Goal: Task Accomplishment & Management: Complete application form

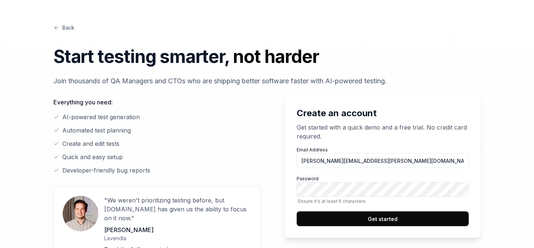
click at [343, 212] on button "Get started" at bounding box center [383, 219] width 172 height 15
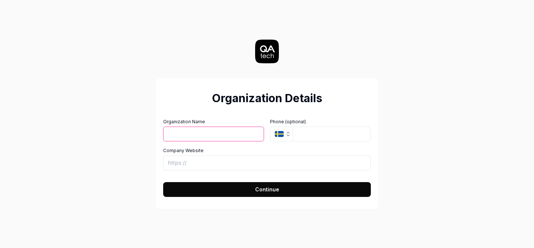
click at [220, 135] on input "Organization Name" at bounding box center [213, 134] width 101 height 15
type input "Empowerid"
click at [226, 135] on input "Empowerid" at bounding box center [213, 134] width 101 height 15
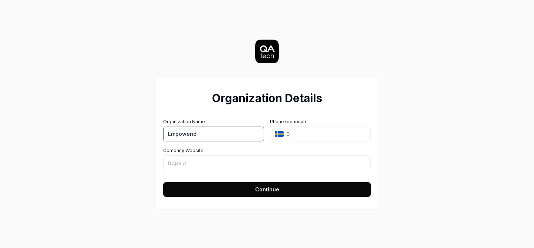
click at [226, 135] on input "Empowerid" at bounding box center [213, 134] width 101 height 15
click at [241, 186] on button "Continue" at bounding box center [267, 189] width 208 height 15
click at [237, 135] on input "Organization Name" at bounding box center [213, 134] width 101 height 15
paste input "Empowerid"
click at [264, 189] on span "Continue" at bounding box center [267, 190] width 24 height 8
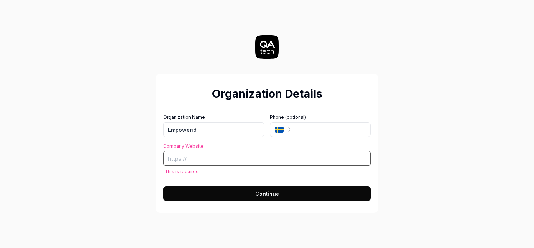
click at [266, 160] on input "Company Website" at bounding box center [267, 158] width 208 height 15
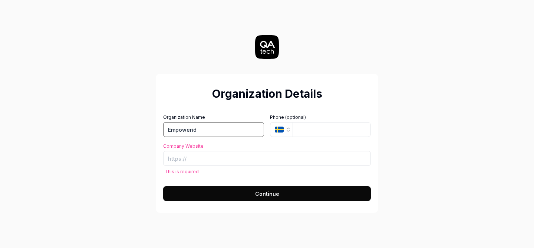
click at [219, 131] on input "Empowerid" at bounding box center [213, 129] width 101 height 15
type input "self"
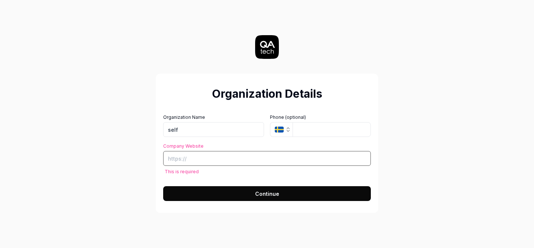
click at [270, 161] on input "Company Website" at bounding box center [267, 158] width 208 height 15
paste input "https://www.linkedin.com/in/rameezsheraz/"
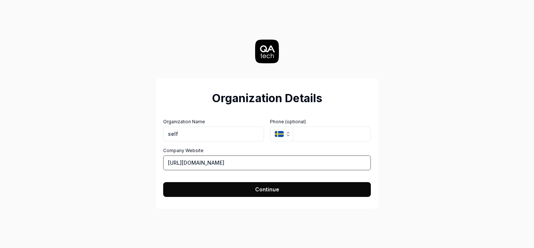
type input "https://www.linkedin.com/in/rameezsheraz/"
click at [259, 192] on button "Continue" at bounding box center [267, 189] width 208 height 15
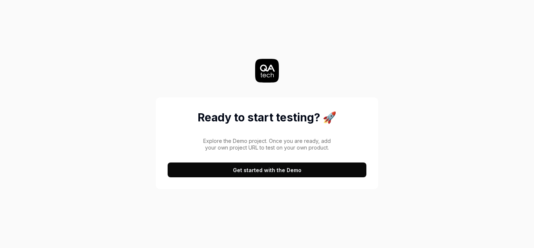
click at [249, 171] on button "Get started with the Demo" at bounding box center [267, 170] width 199 height 15
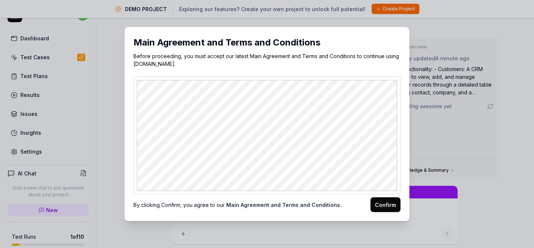
click at [370, 210] on button "Confirm" at bounding box center [385, 205] width 30 height 15
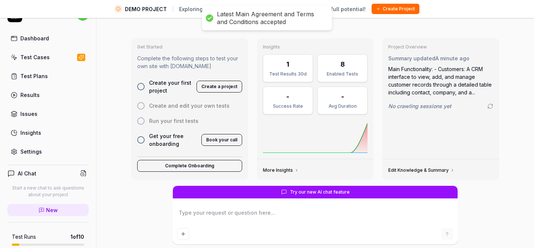
click at [137, 90] on div at bounding box center [140, 86] width 7 height 7
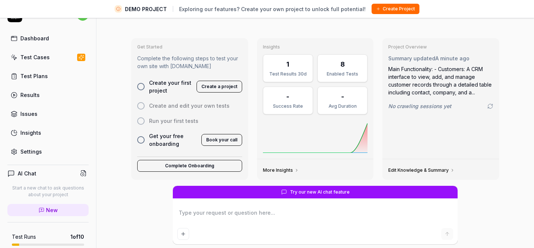
click at [221, 93] on button "Create a project" at bounding box center [220, 87] width 46 height 12
type textarea "*"
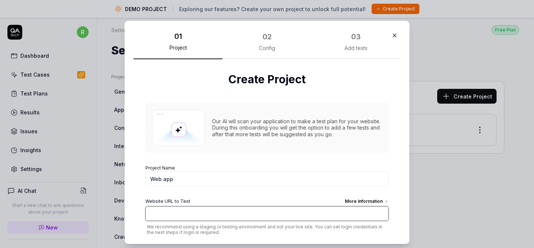
click at [201, 216] on input "Website URL to Test More Information" at bounding box center [266, 214] width 243 height 15
click at [232, 213] on input "Website URL to Test More Information" at bounding box center [266, 214] width 243 height 15
paste input "[URL][DOMAIN_NAME]"
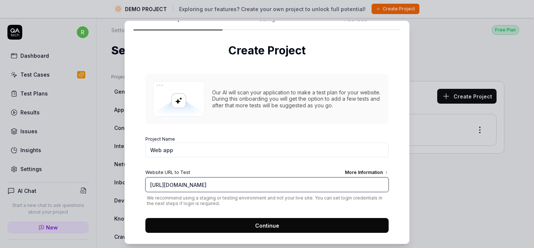
scroll to position [36, 0]
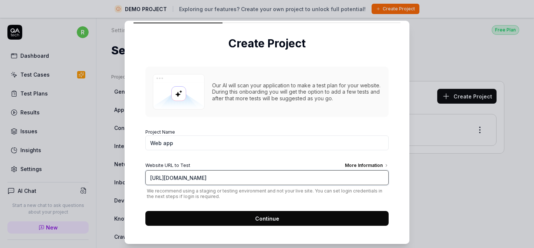
type input "[URL][DOMAIN_NAME]"
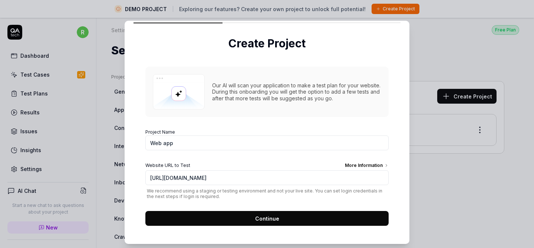
click at [272, 217] on span "Continue" at bounding box center [267, 219] width 24 height 8
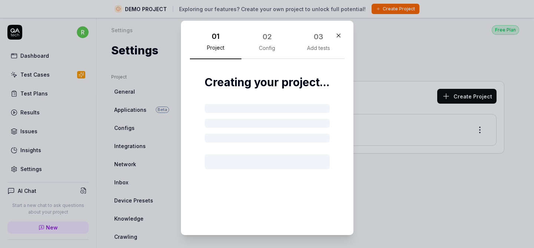
scroll to position [0, 0]
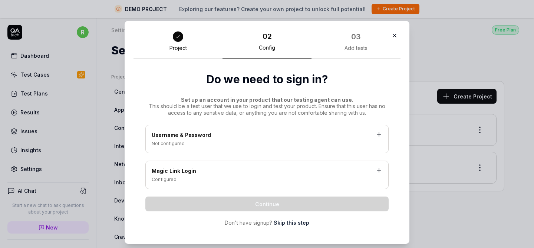
click at [231, 178] on div "Configured" at bounding box center [267, 180] width 231 height 7
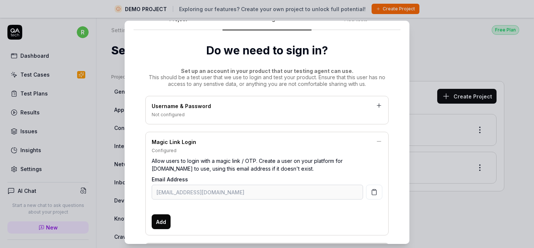
scroll to position [10, 0]
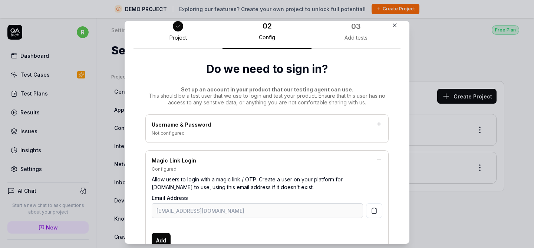
click at [336, 158] on div "Magic Link Login" at bounding box center [267, 161] width 231 height 9
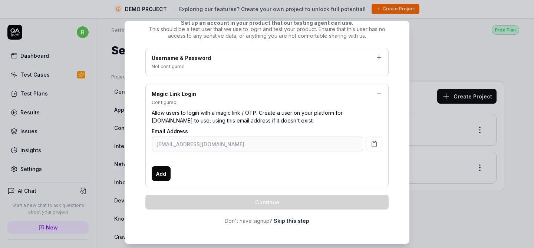
scroll to position [0, 0]
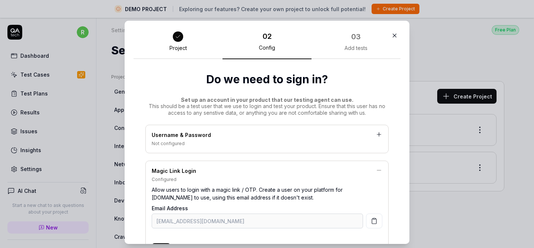
click at [179, 45] on div "Project" at bounding box center [177, 48] width 17 height 7
click at [398, 35] on icon "button" at bounding box center [394, 35] width 7 height 7
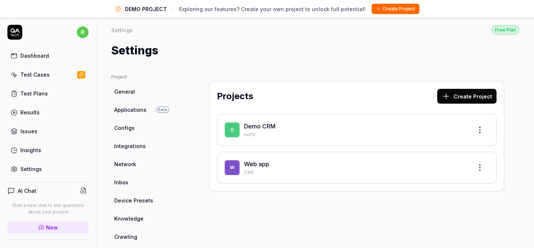
click at [51, 77] on link "Test Cases" at bounding box center [47, 74] width 81 height 14
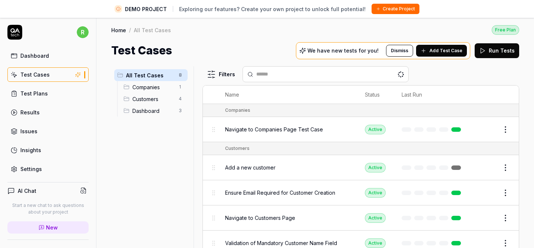
click at [137, 91] on span "Companies" at bounding box center [153, 87] width 42 height 8
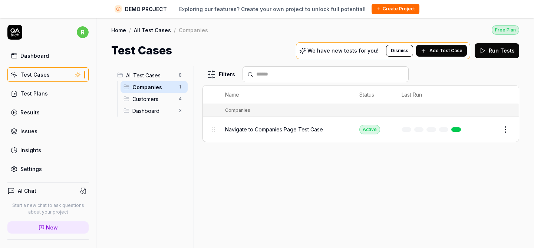
click at [277, 134] on span "Navigate to Companies Page Test Case" at bounding box center [274, 130] width 98 height 8
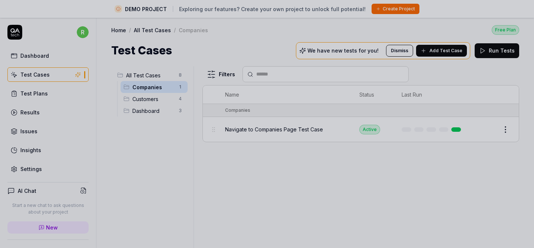
click at [254, 192] on div at bounding box center [267, 124] width 534 height 248
click at [138, 156] on div at bounding box center [267, 124] width 534 height 248
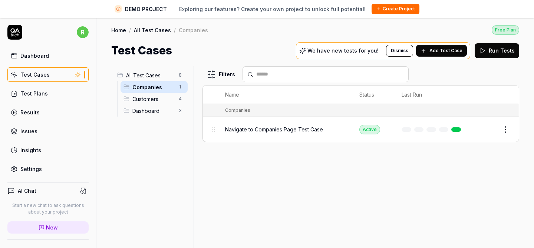
click at [132, 103] on span "Customers" at bounding box center [153, 99] width 42 height 8
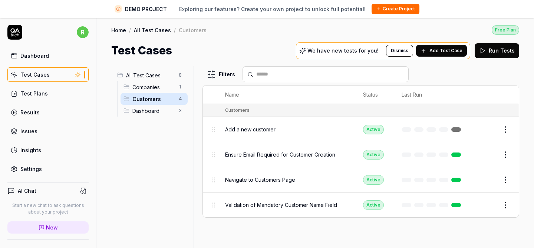
scroll to position [17, 0]
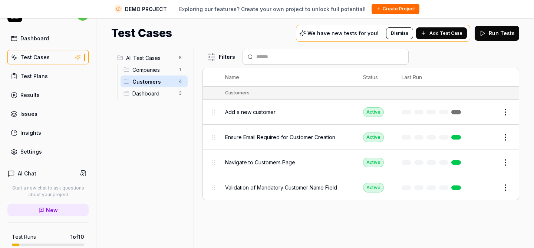
click at [145, 98] on span "Dashboard" at bounding box center [153, 94] width 42 height 8
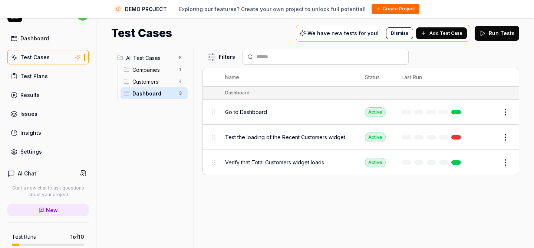
scroll to position [0, 0]
click at [475, 41] on button "Run Tests" at bounding box center [497, 33] width 45 height 15
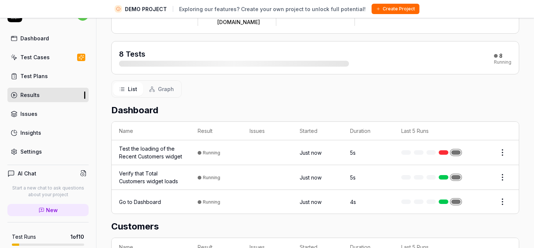
scroll to position [73, 0]
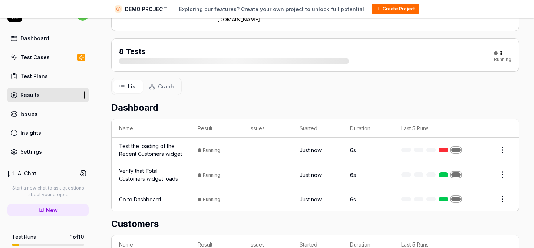
click at [508, 170] on html "DEMO PROJECT Exploring our features? Create your own project to unlock full pot…" at bounding box center [267, 120] width 534 height 275
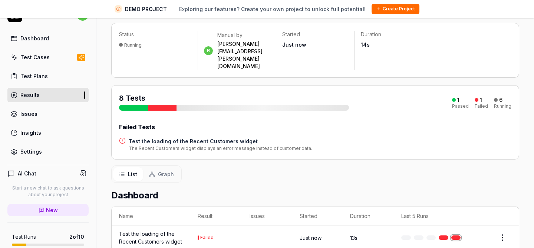
scroll to position [0, 0]
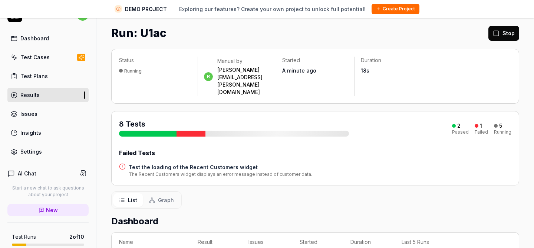
click at [164, 12] on span "DEMO PROJECT" at bounding box center [146, 9] width 42 height 8
click at [164, 7] on span "DEMO PROJECT" at bounding box center [146, 9] width 42 height 8
click at [167, 42] on div "Run: U1ac" at bounding box center [138, 33] width 55 height 17
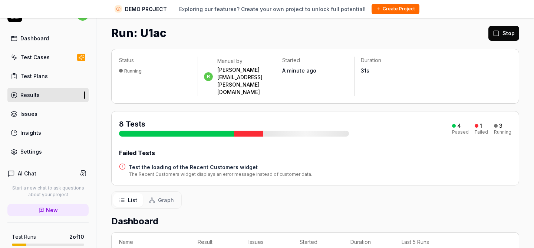
click at [53, 108] on link "Issues" at bounding box center [47, 114] width 81 height 14
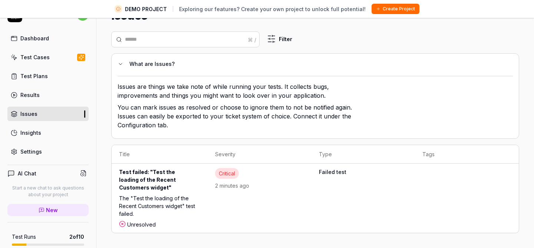
scroll to position [31, 0]
click at [145, 194] on div "Test failed: "Test the loading of the Recent Customers widget"" at bounding box center [159, 181] width 81 height 26
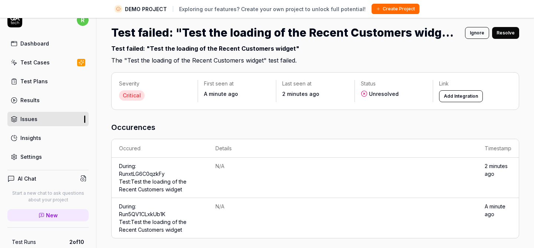
scroll to position [17, 0]
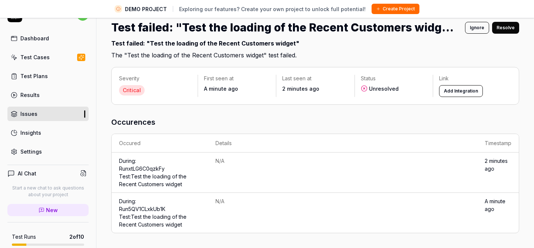
click at [142, 171] on link "Run xtLG6C0qzkFy Test: Test the loading of the Recent Customers widget" at bounding box center [152, 177] width 67 height 22
click at [39, 41] on div "Dashboard" at bounding box center [34, 38] width 29 height 8
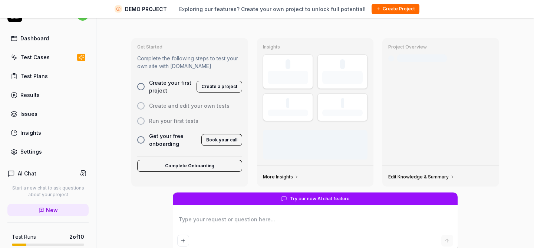
click at [201, 93] on button "Create a project" at bounding box center [220, 87] width 46 height 12
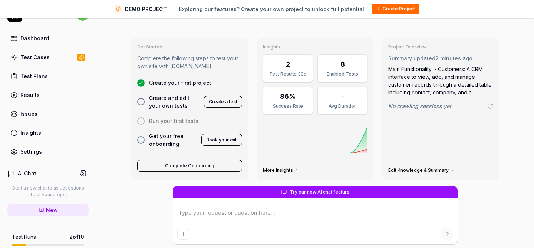
click at [176, 172] on button "Complete Onboarding" at bounding box center [189, 166] width 105 height 12
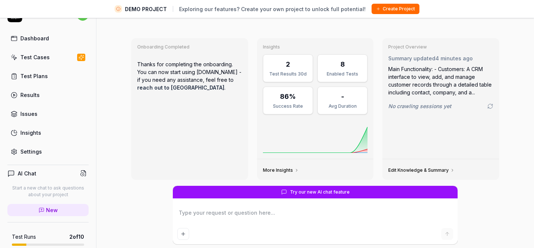
click at [286, 78] on div "Test Results 30d" at bounding box center [288, 74] width 40 height 7
click at [287, 69] on div "2" at bounding box center [288, 64] width 4 height 10
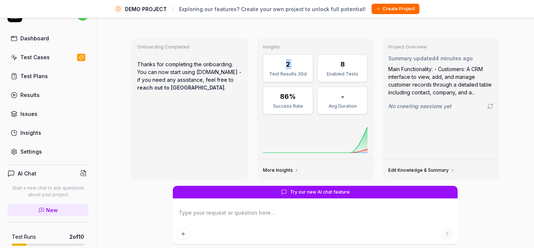
click at [491, 109] on icon at bounding box center [490, 107] width 4 height 2
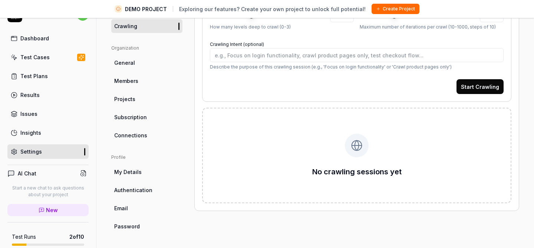
click at [34, 40] on div "Dashboard" at bounding box center [34, 38] width 29 height 8
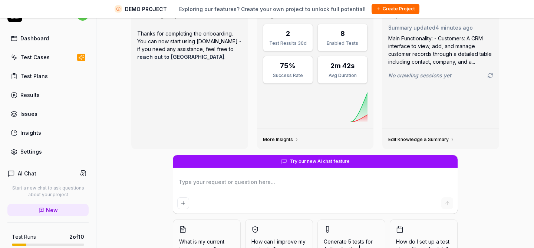
scroll to position [97, 0]
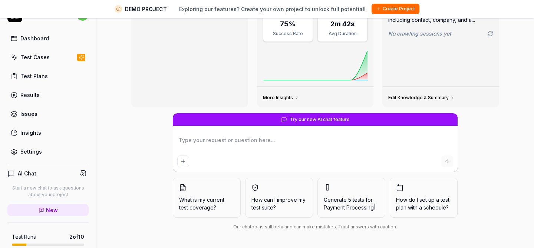
click at [396, 100] on link "Edit Knowledge & Summary" at bounding box center [421, 98] width 66 height 6
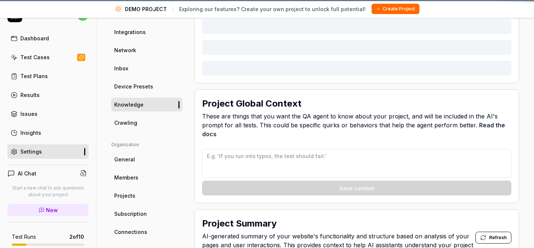
scroll to position [517, 0]
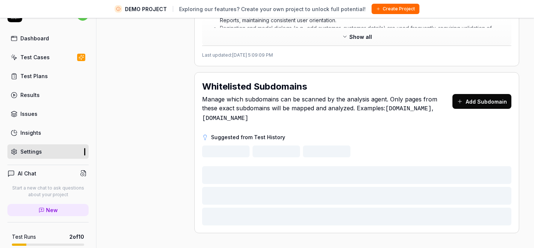
type textarea "*"
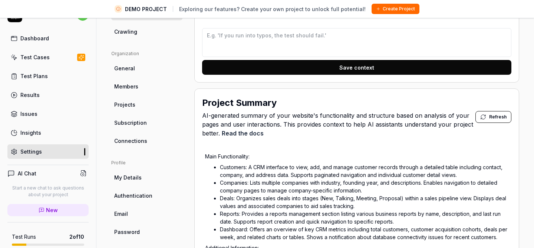
scroll to position [188, 0]
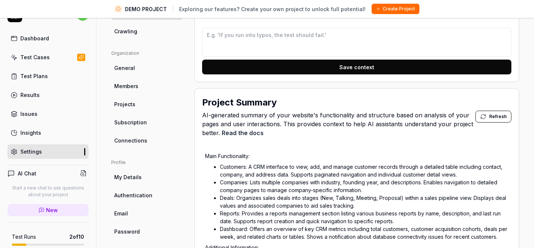
click at [175, 82] on html "DEMO PROJECT Exploring our features? Create your own project to unlock full pot…" at bounding box center [267, 120] width 534 height 275
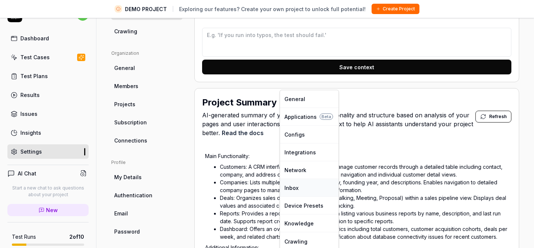
click at [306, 188] on link "Inbox" at bounding box center [309, 188] width 59 height 18
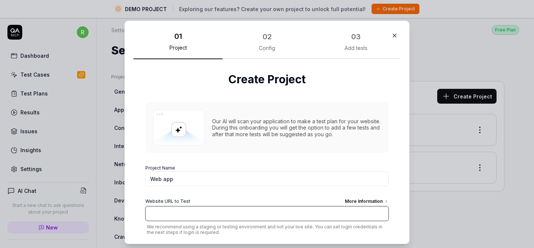
click at [219, 208] on input "Website URL to Test More Information" at bounding box center [266, 214] width 243 height 15
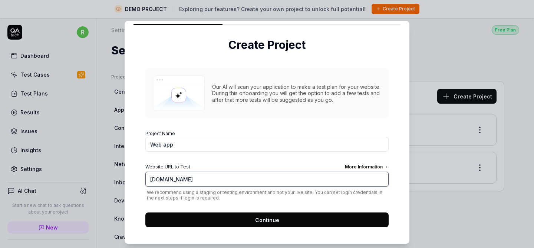
scroll to position [37, 0]
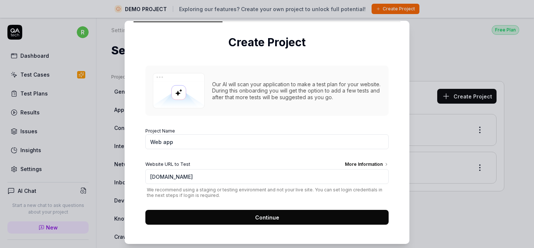
type input "https://google.com"
click at [239, 213] on button "Continue" at bounding box center [266, 217] width 243 height 15
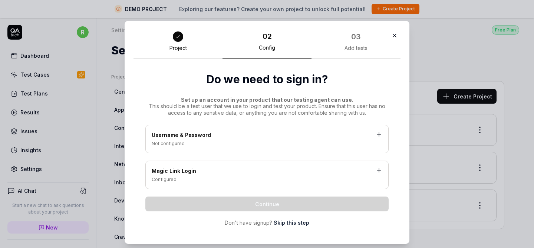
scroll to position [3, 0]
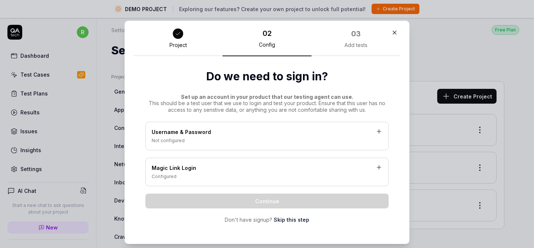
click at [288, 217] on link "Skip this step" at bounding box center [292, 220] width 36 height 8
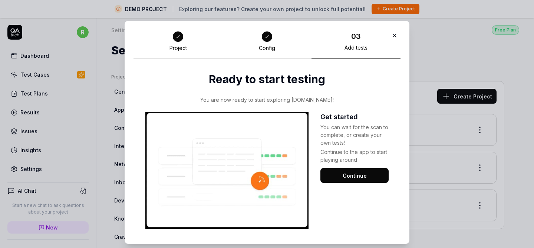
click at [344, 169] on button "Continue" at bounding box center [354, 175] width 68 height 15
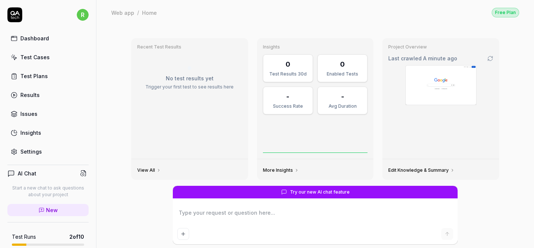
click at [490, 62] on icon at bounding box center [490, 59] width 6 height 6
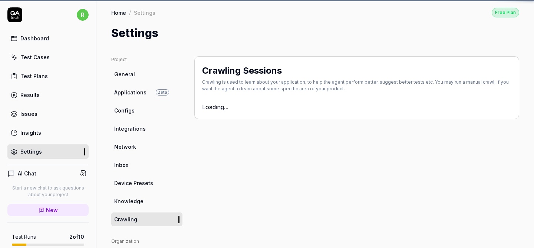
scroll to position [345, 0]
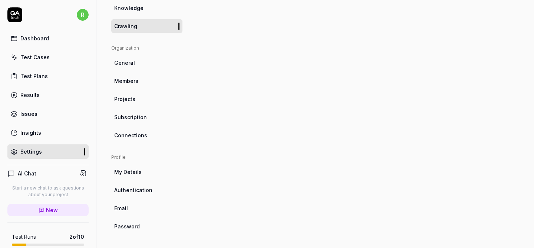
click at [271, 47] on html "r Dashboard Test Cases Test Plans Results Issues Insights Settings AI Chat Star…" at bounding box center [267, 128] width 534 height 257
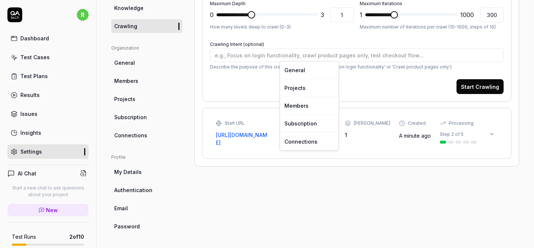
click at [267, 33] on html "r Dashboard Test Cases Test Plans Results Issues Insights Settings AI Chat Star…" at bounding box center [267, 128] width 534 height 257
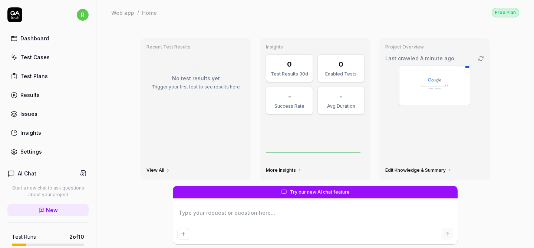
click at [304, 78] on div "Test Results 30d" at bounding box center [289, 74] width 37 height 7
click at [0, 0] on icon at bounding box center [0, 0] width 0 height 0
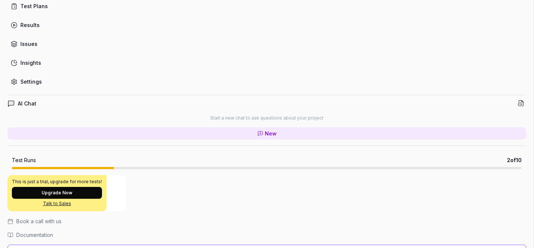
scroll to position [95, 0]
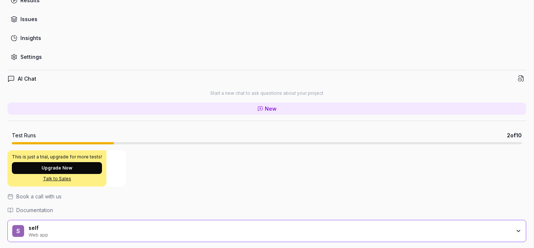
click at [62, 165] on button "Upgrade Now" at bounding box center [57, 168] width 90 height 12
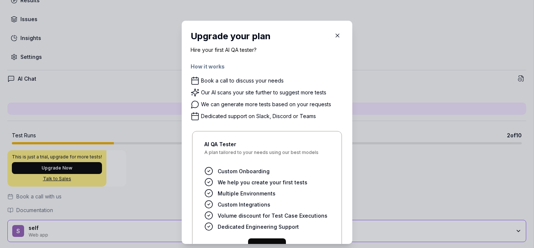
scroll to position [47, 0]
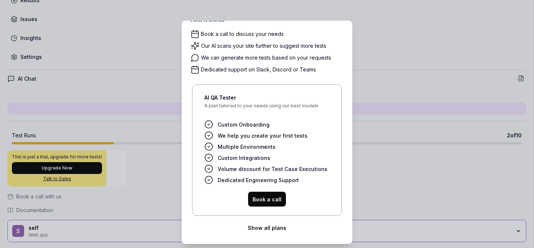
click at [267, 233] on button "Show all plans" at bounding box center [267, 228] width 153 height 15
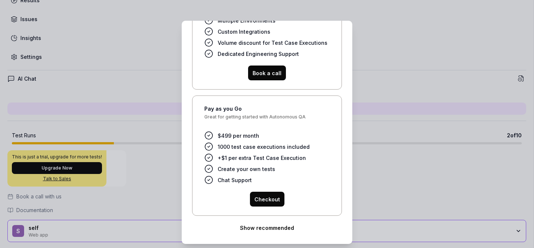
scroll to position [175, 0]
click at [272, 229] on button "Show recommended" at bounding box center [267, 228] width 153 height 15
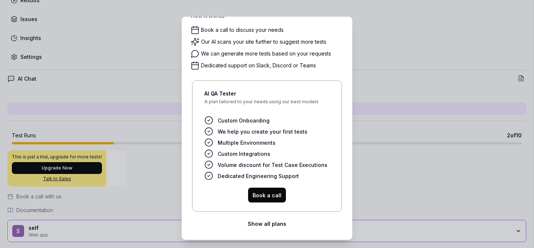
scroll to position [7, 0]
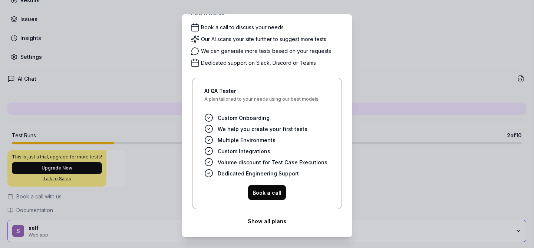
click at [274, 220] on button "Show all plans" at bounding box center [267, 221] width 153 height 15
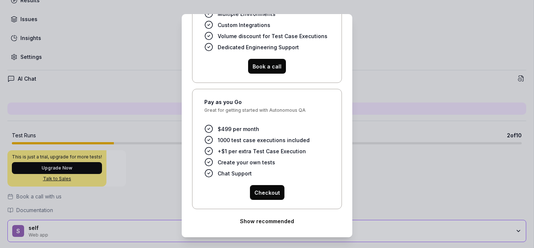
click at [171, 145] on div "​ Upgrade your plan Hire your first AI QA tester? How it works Book a call to d…" at bounding box center [267, 125] width 200 height 241
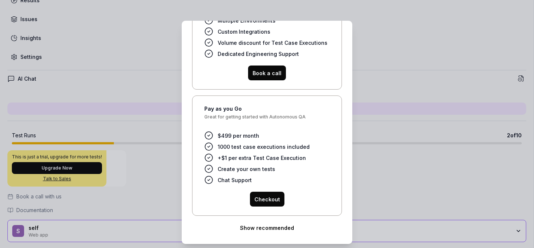
type textarea "*"
